Goal: Task Accomplishment & Management: Manage account settings

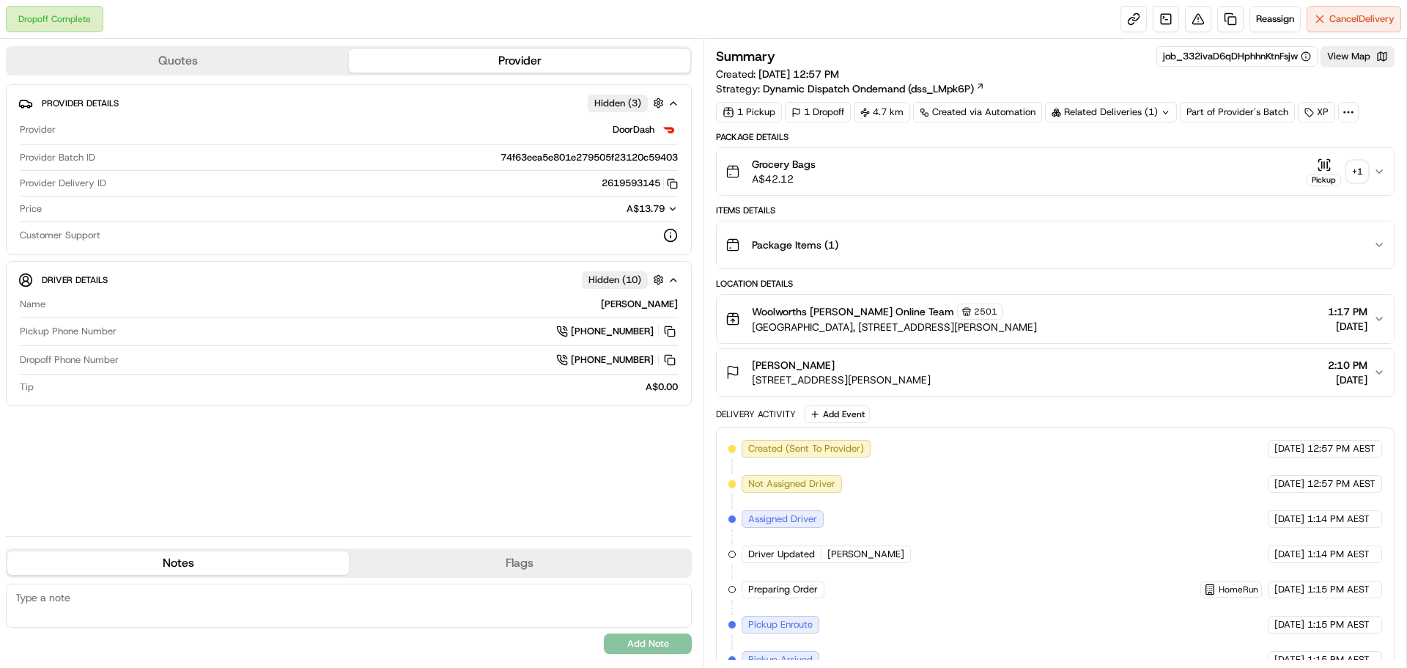
click at [1361, 171] on div "+ 1" at bounding box center [1357, 171] width 21 height 21
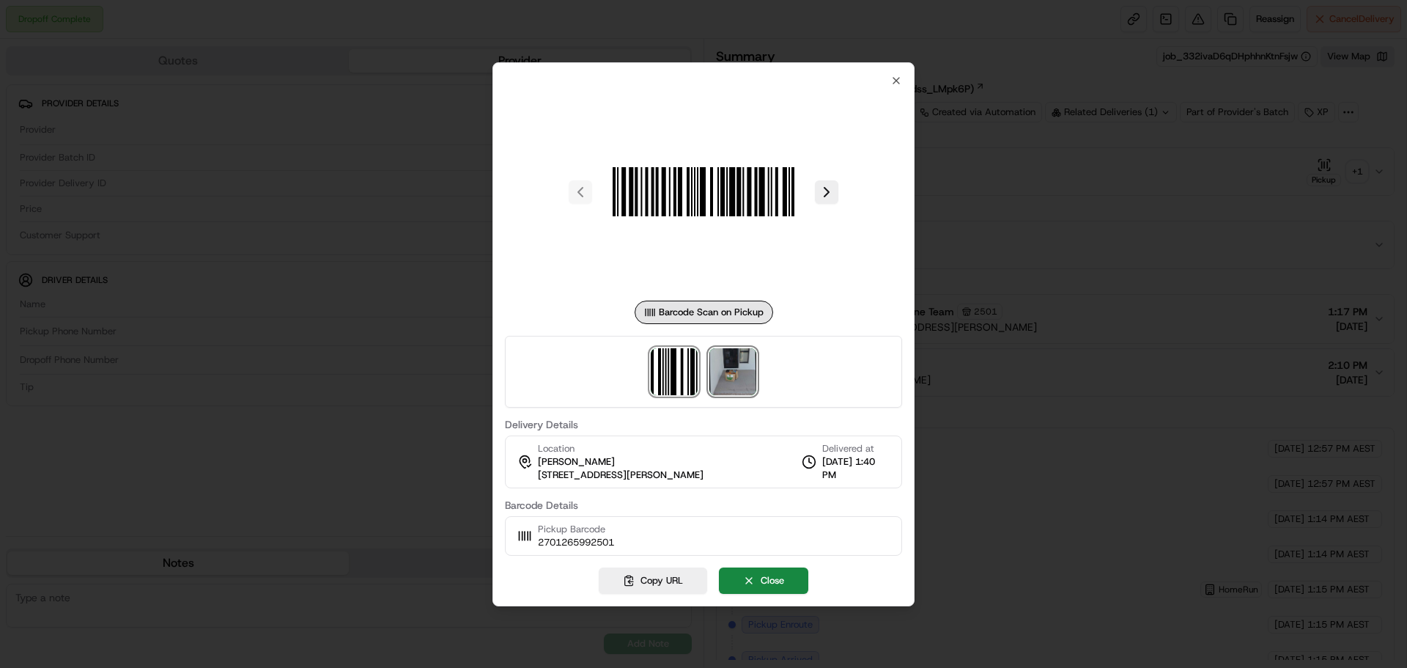
click at [736, 362] on img at bounding box center [732, 371] width 47 height 47
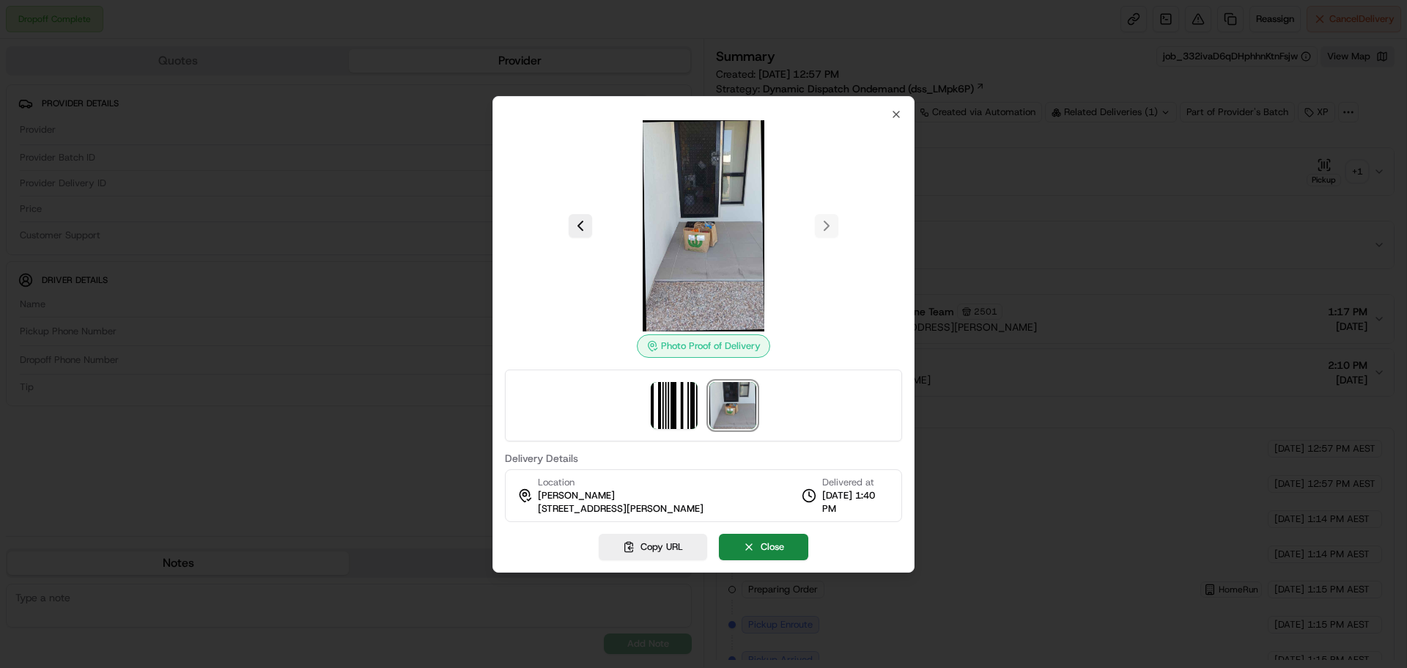
click at [710, 182] on img at bounding box center [703, 225] width 211 height 211
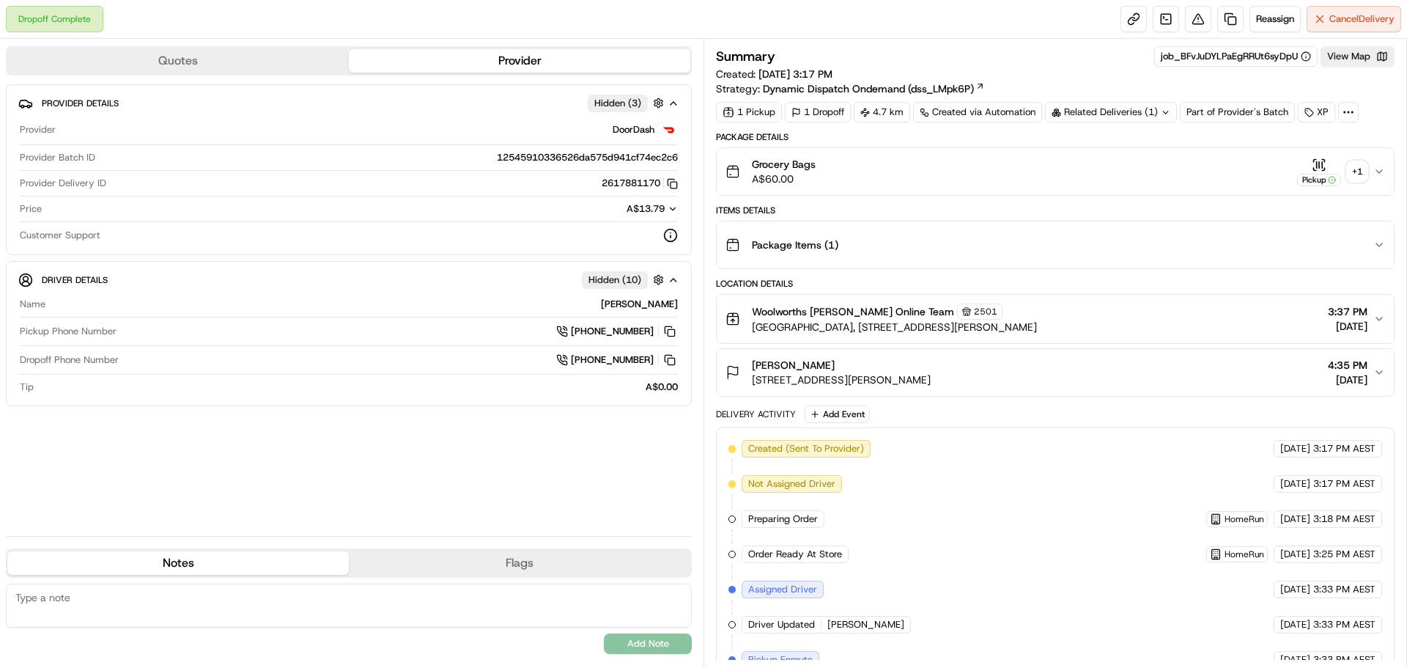
click at [1368, 176] on div "Grocery Bags A$60.00 Pickup + 1" at bounding box center [1049, 171] width 648 height 29
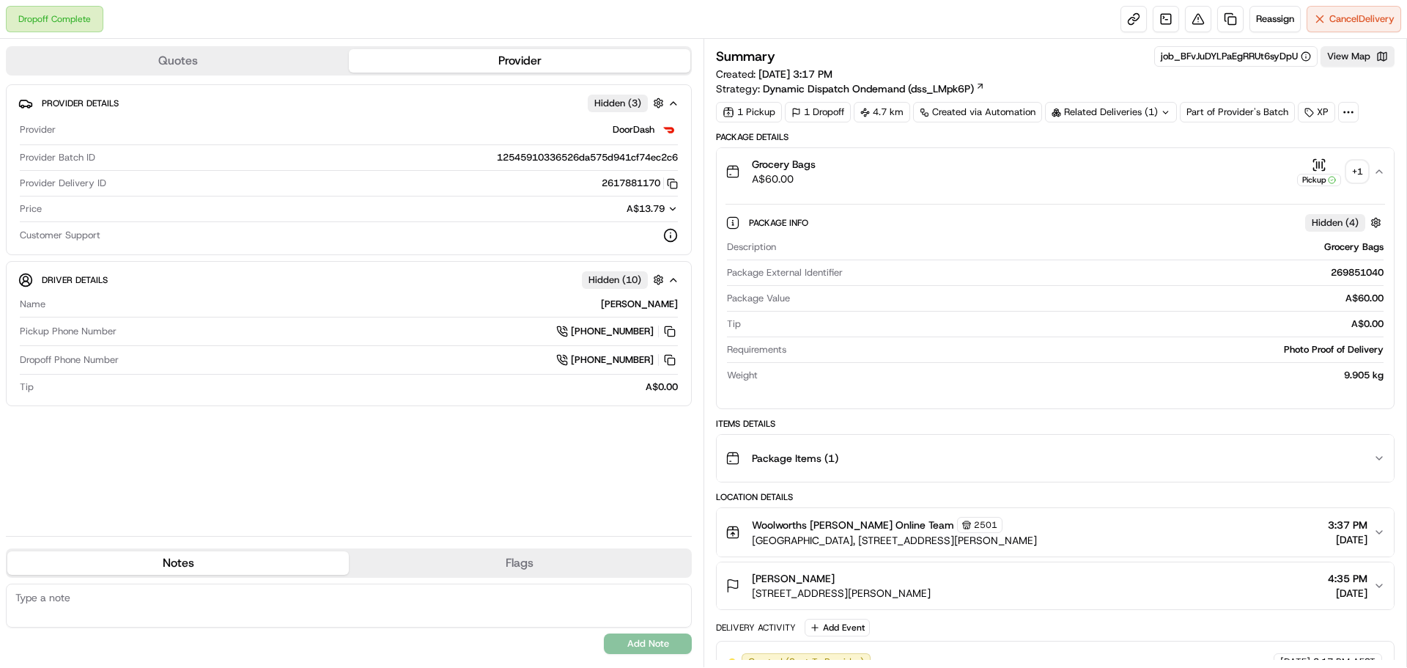
click at [1339, 182] on div "Pickup" at bounding box center [1319, 180] width 44 height 12
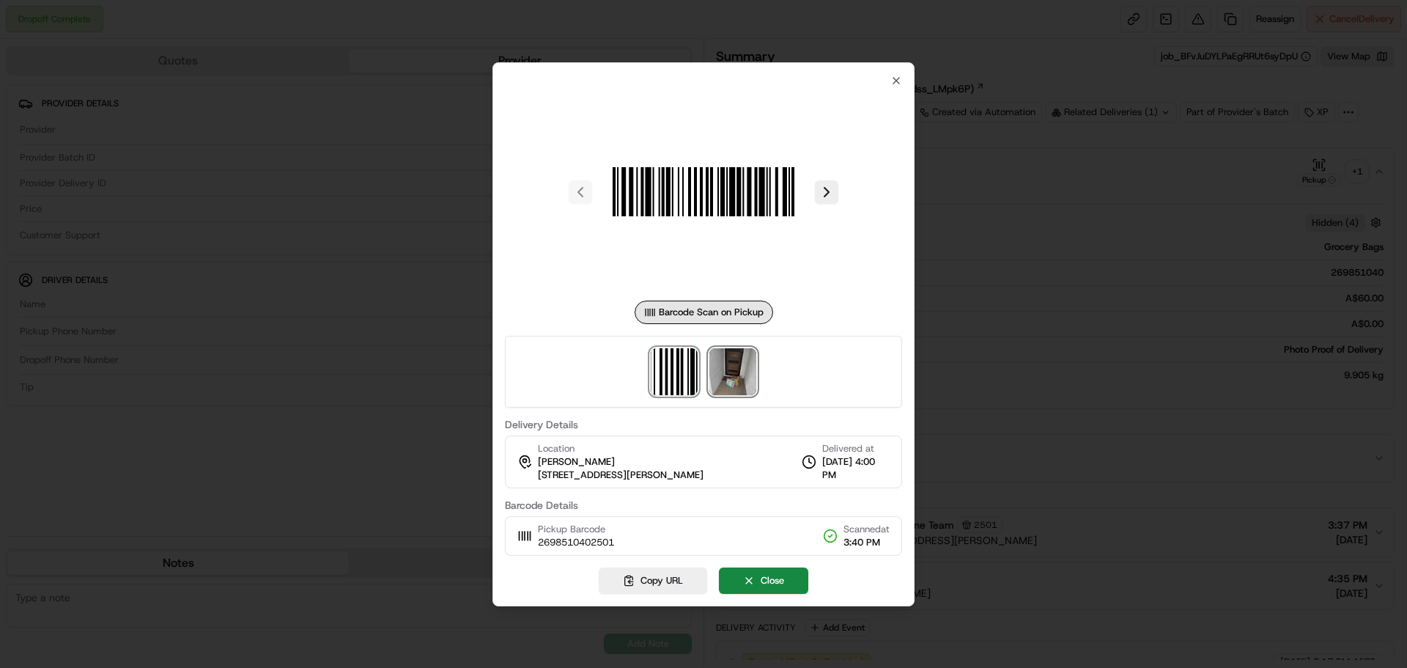
click at [740, 363] on img at bounding box center [732, 371] width 47 height 47
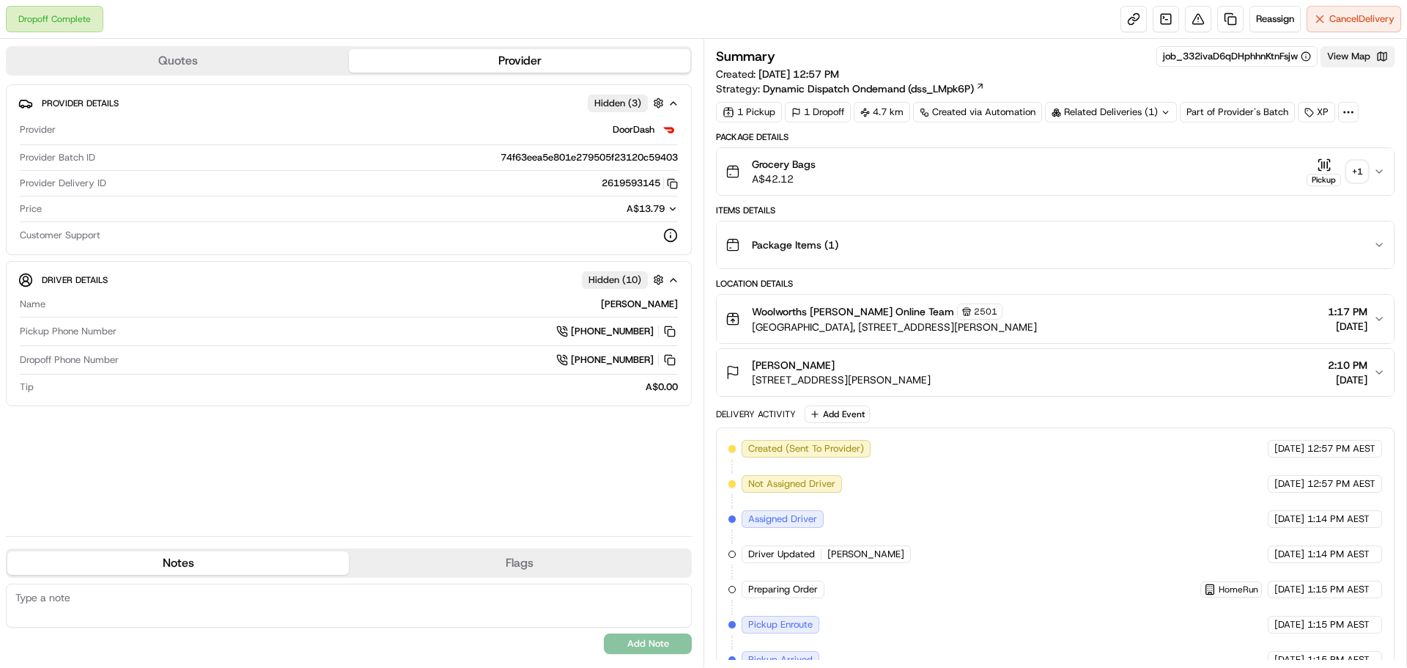
click at [1362, 51] on button "View Map" at bounding box center [1357, 56] width 74 height 21
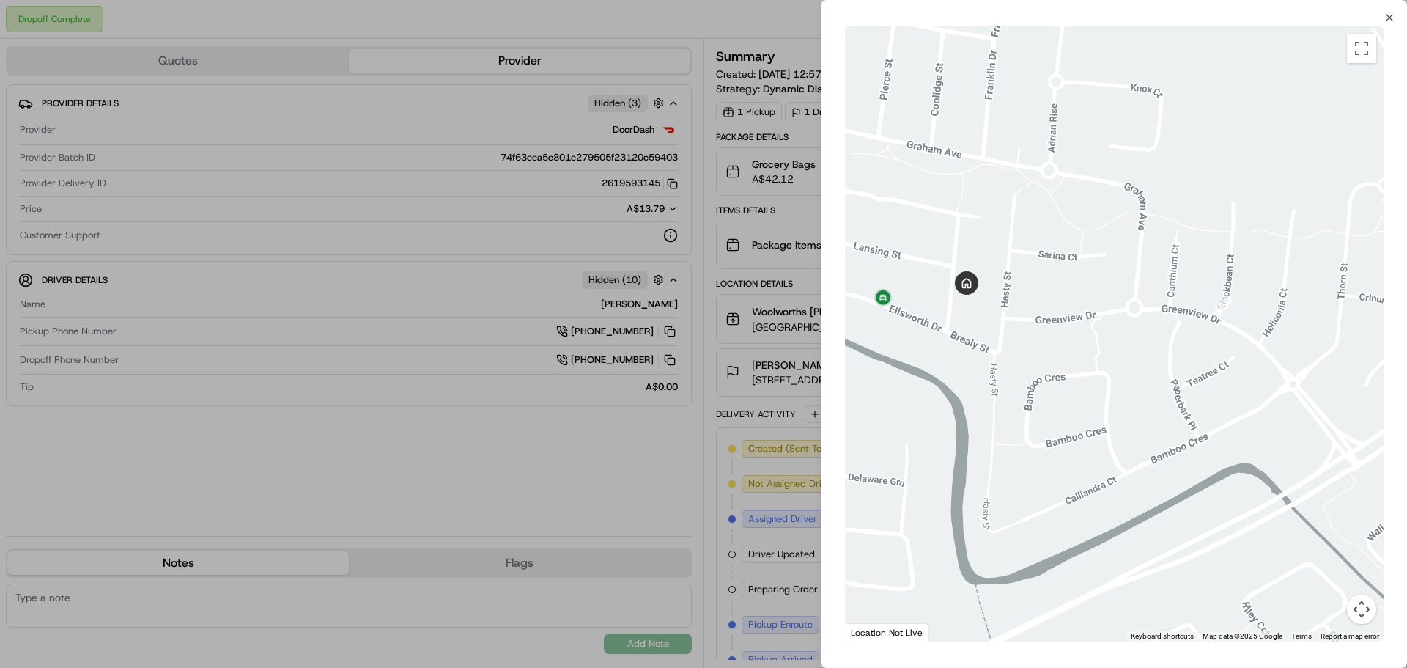
drag, startPoint x: 934, startPoint y: 405, endPoint x: 1043, endPoint y: 389, distance: 111.1
click at [1043, 389] on div at bounding box center [1114, 333] width 539 height 615
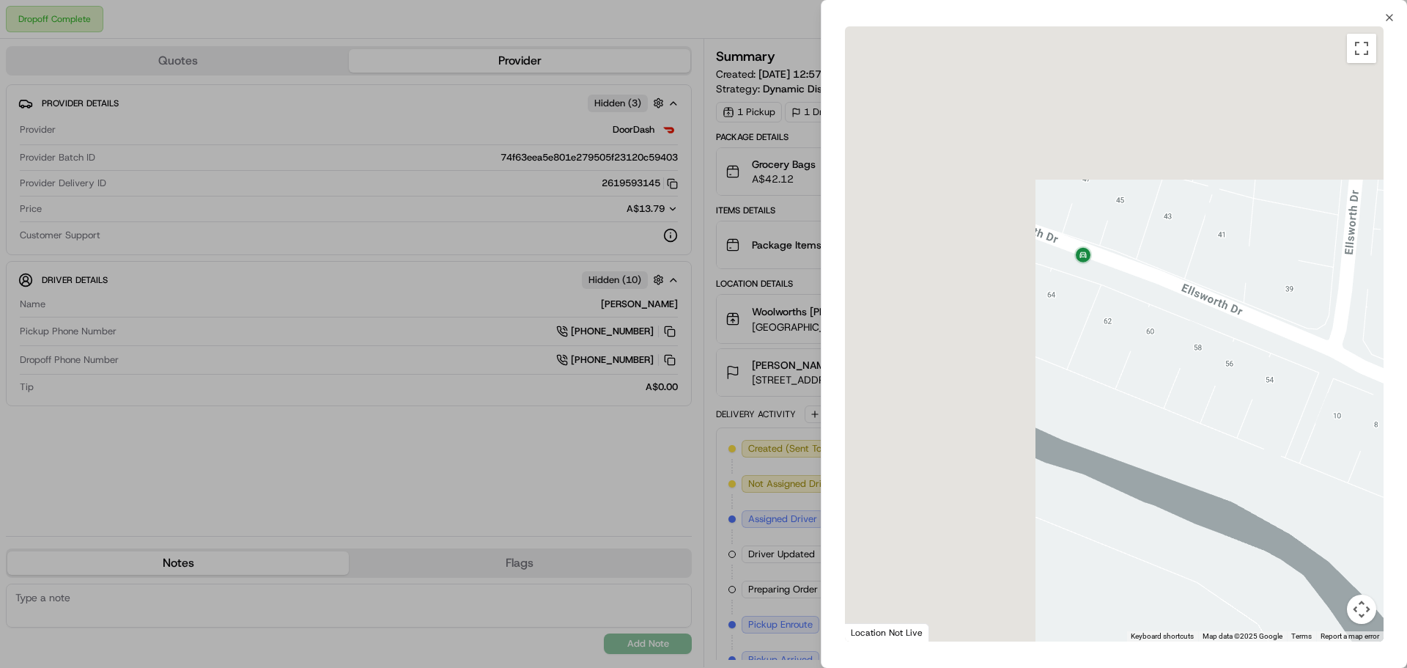
drag, startPoint x: 982, startPoint y: 267, endPoint x: 1301, endPoint y: 532, distance: 414.7
click at [1301, 532] on div at bounding box center [1114, 333] width 539 height 615
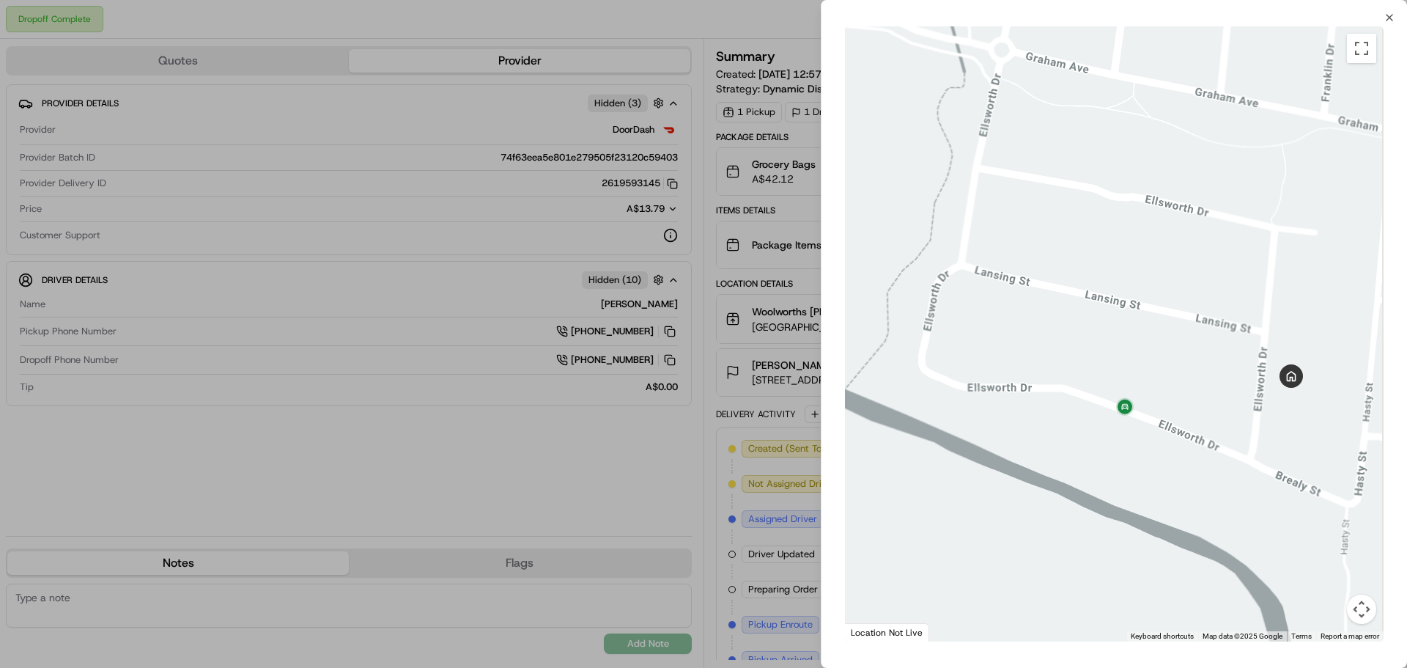
drag, startPoint x: 1282, startPoint y: 440, endPoint x: 1144, endPoint y: 444, distance: 137.8
click at [1144, 444] on div at bounding box center [1114, 333] width 539 height 615
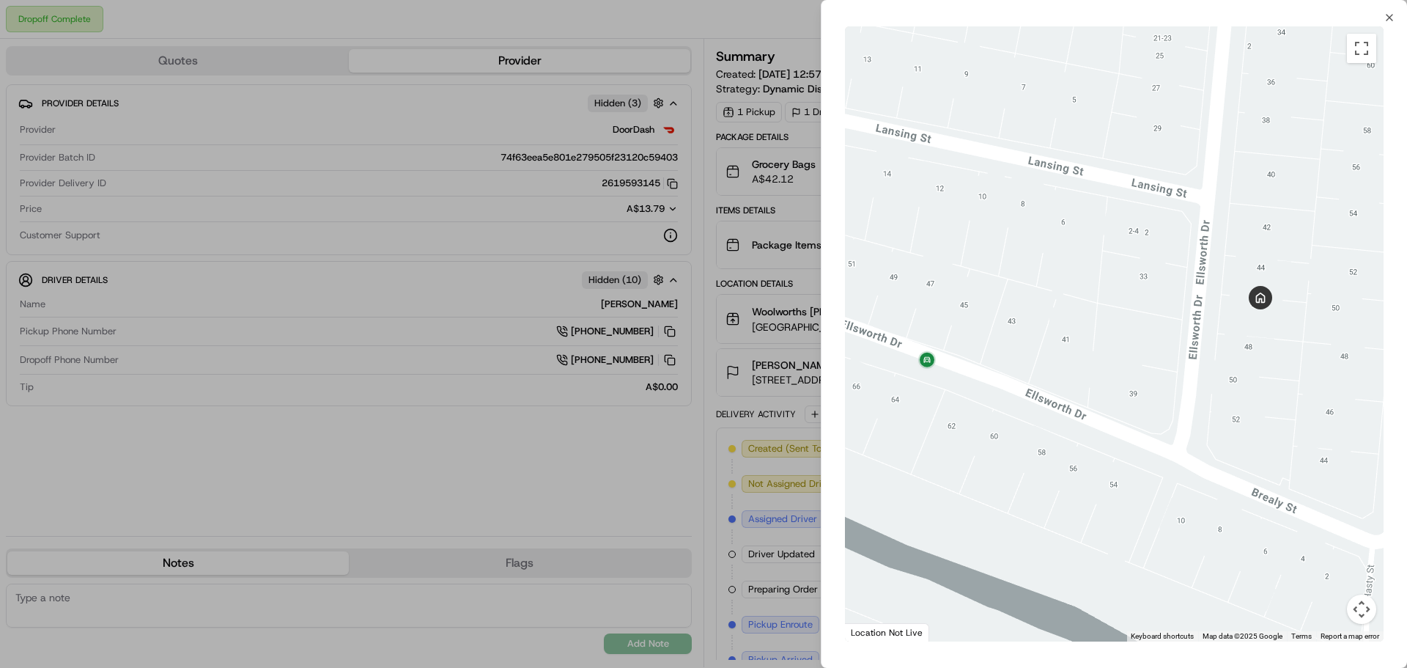
drag, startPoint x: 1233, startPoint y: 396, endPoint x: 1251, endPoint y: 372, distance: 29.9
click at [1251, 372] on div at bounding box center [1114, 333] width 539 height 615
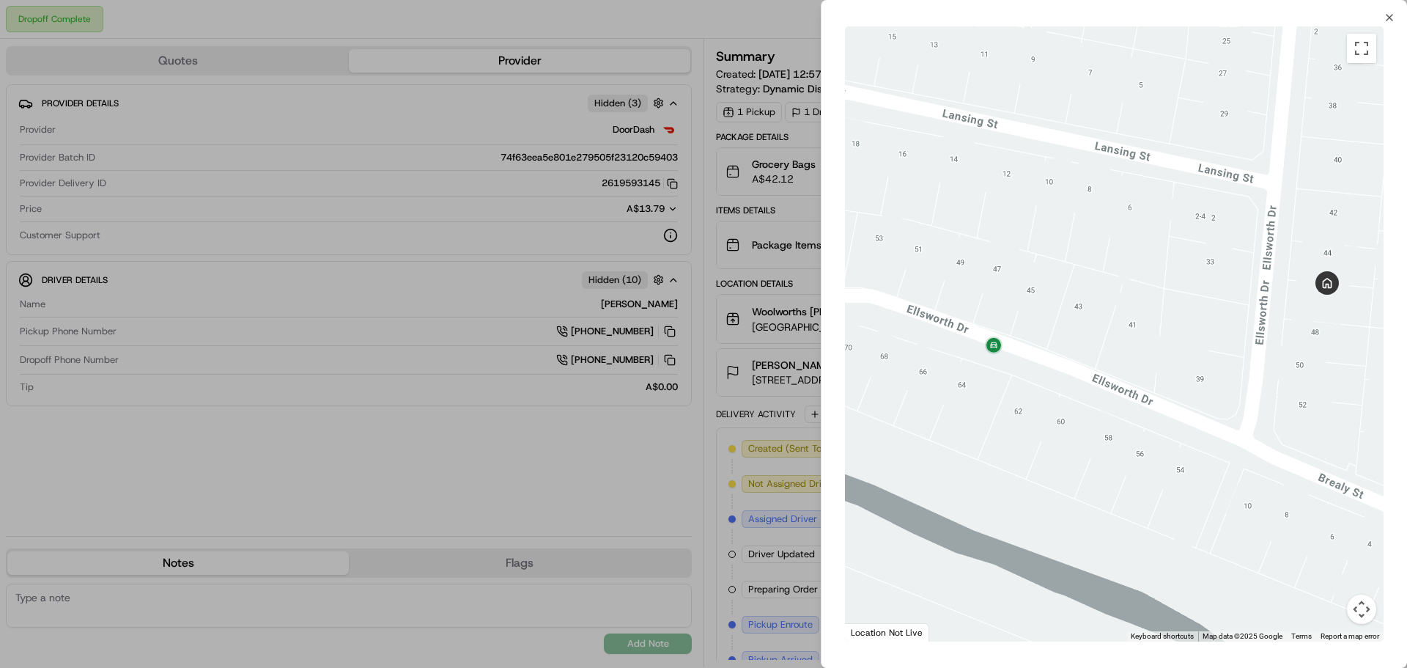
drag, startPoint x: 1027, startPoint y: 437, endPoint x: 1080, endPoint y: 426, distance: 54.0
click at [1080, 426] on div at bounding box center [1114, 333] width 539 height 615
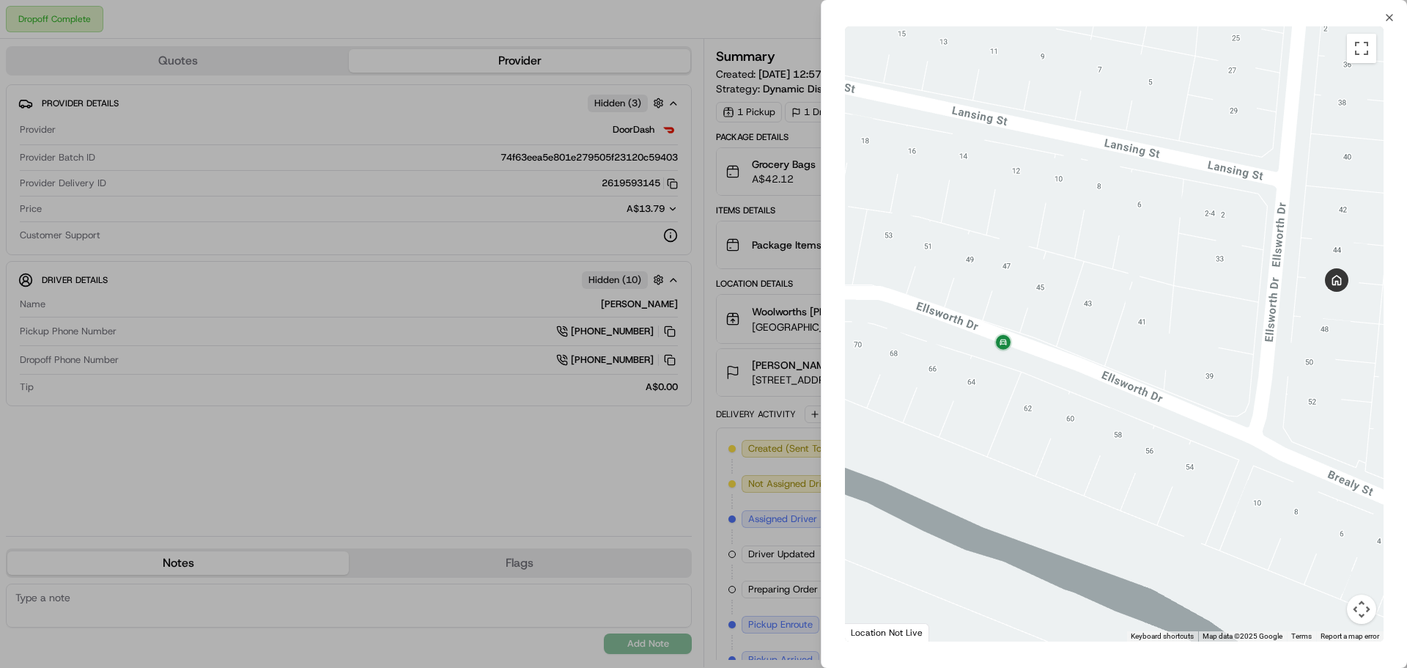
click at [574, 215] on div at bounding box center [703, 334] width 1407 height 668
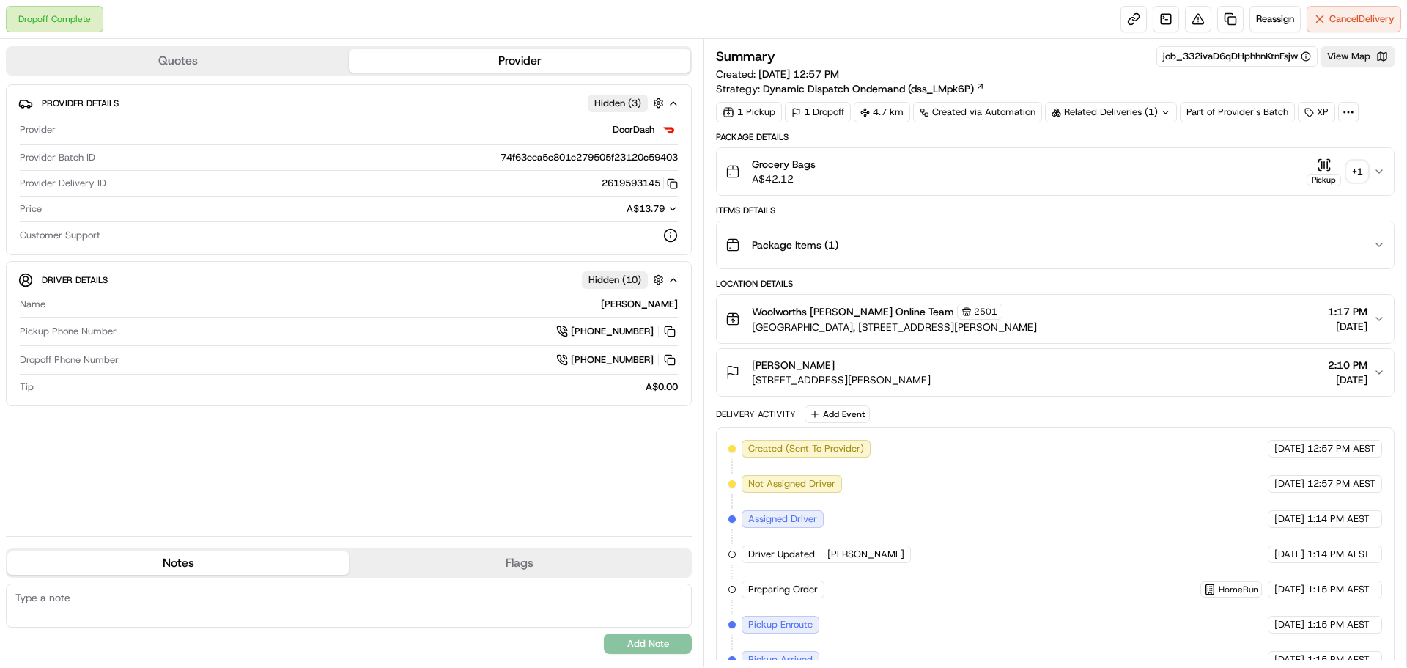
click at [1370, 169] on div "Grocery Bags A$42.12 Pickup + 1" at bounding box center [1049, 171] width 648 height 29
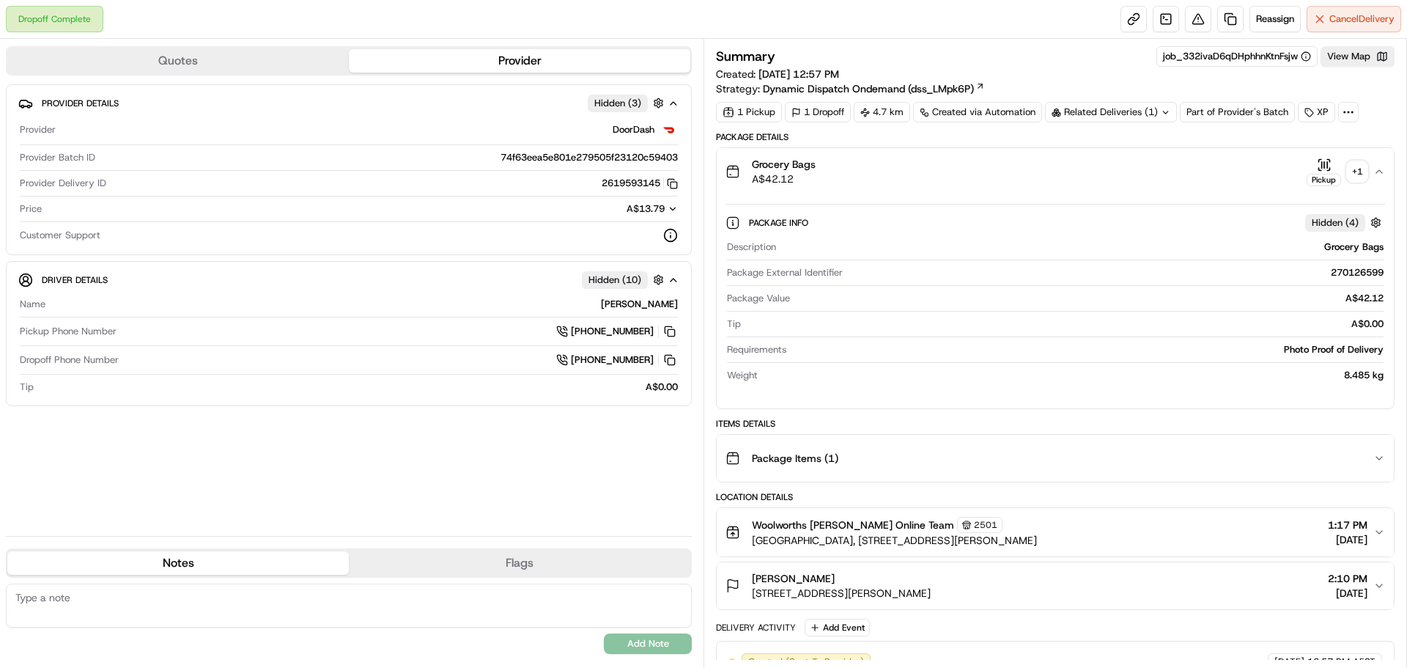
click at [1348, 169] on div "+ 1" at bounding box center [1357, 171] width 21 height 21
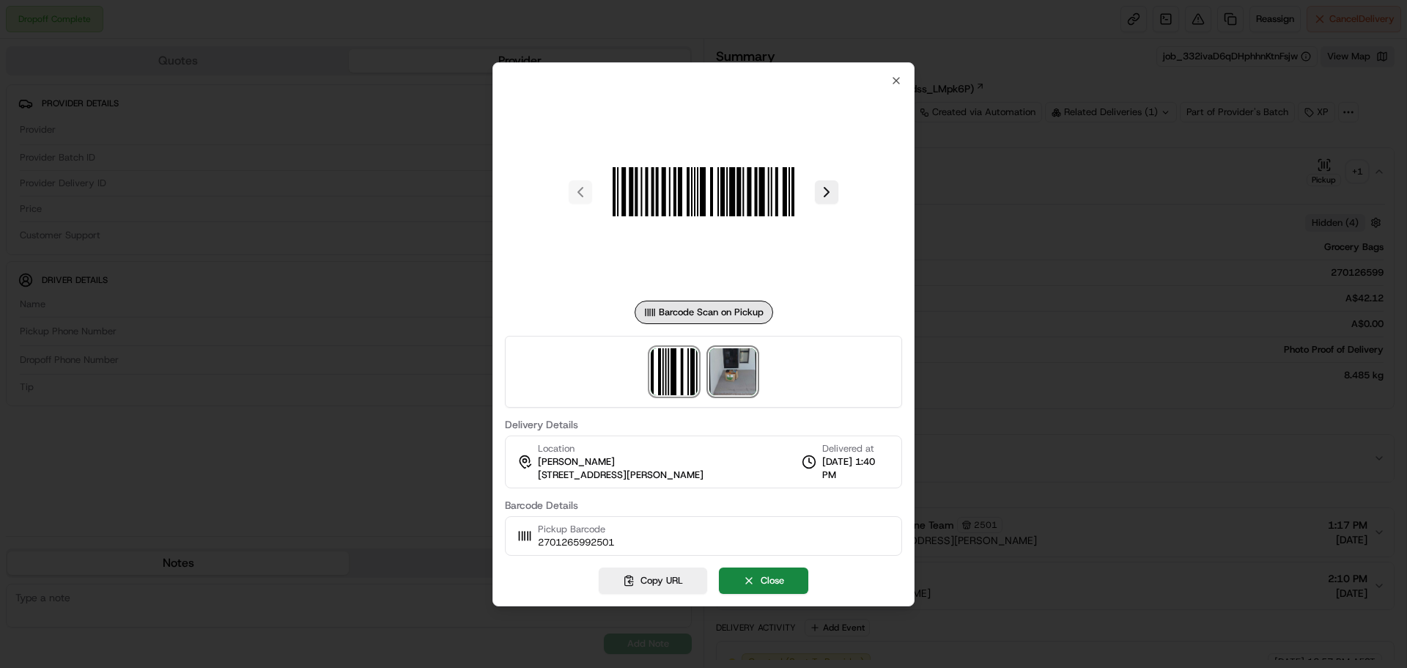
click at [748, 377] on img at bounding box center [732, 371] width 47 height 47
